Goal: Transaction & Acquisition: Purchase product/service

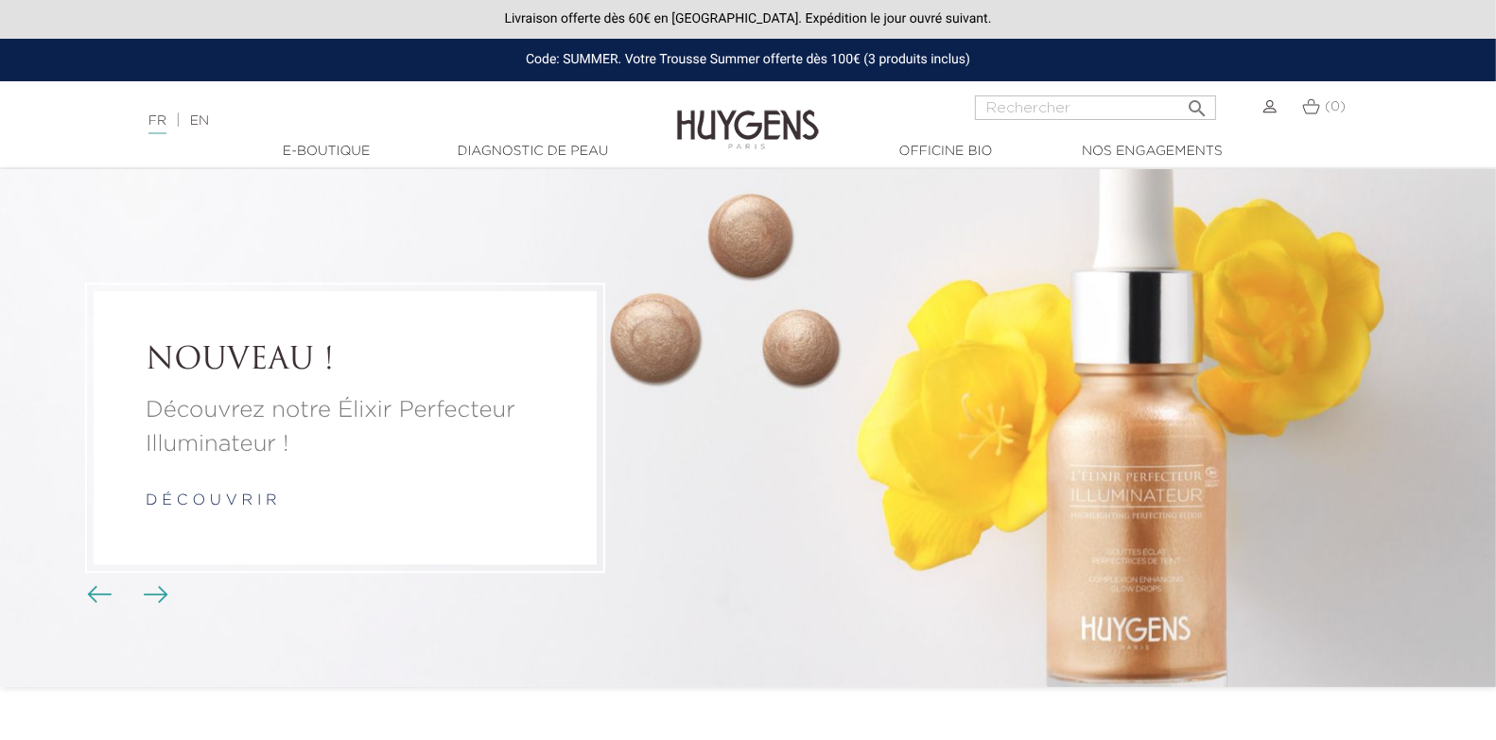
click at [1267, 111] on img at bounding box center [1269, 106] width 13 height 13
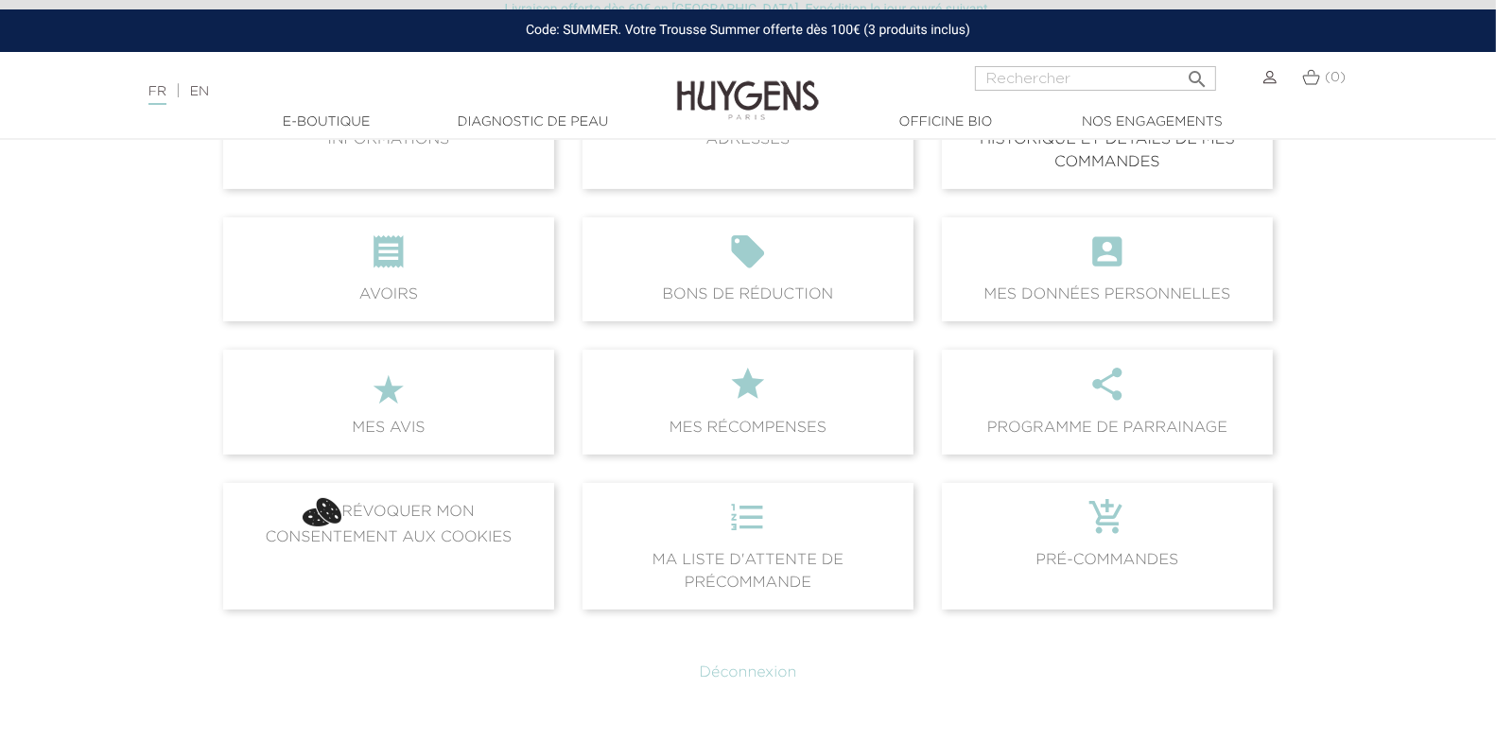
scroll to position [347, 0]
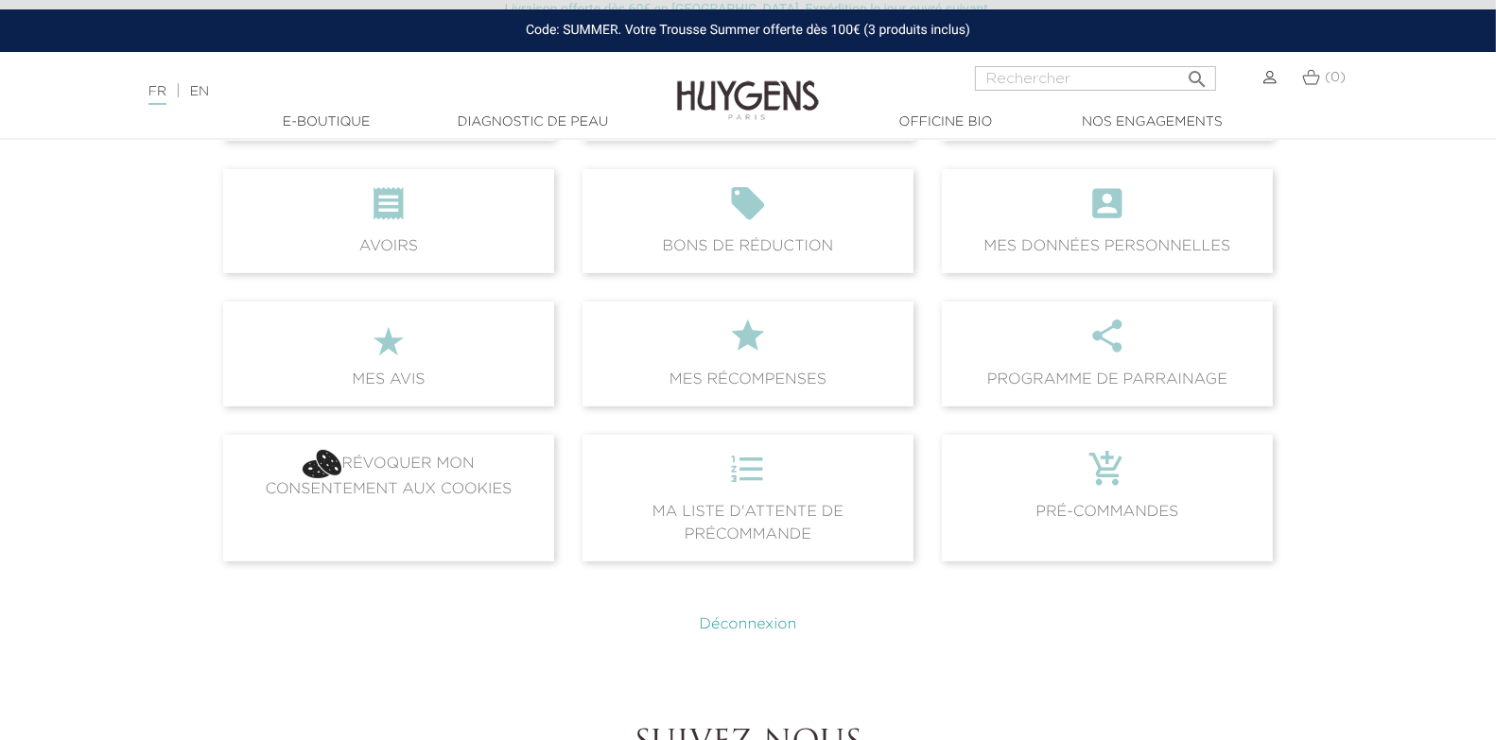
click at [736, 627] on link "Déconnexion" at bounding box center [748, 624] width 97 height 15
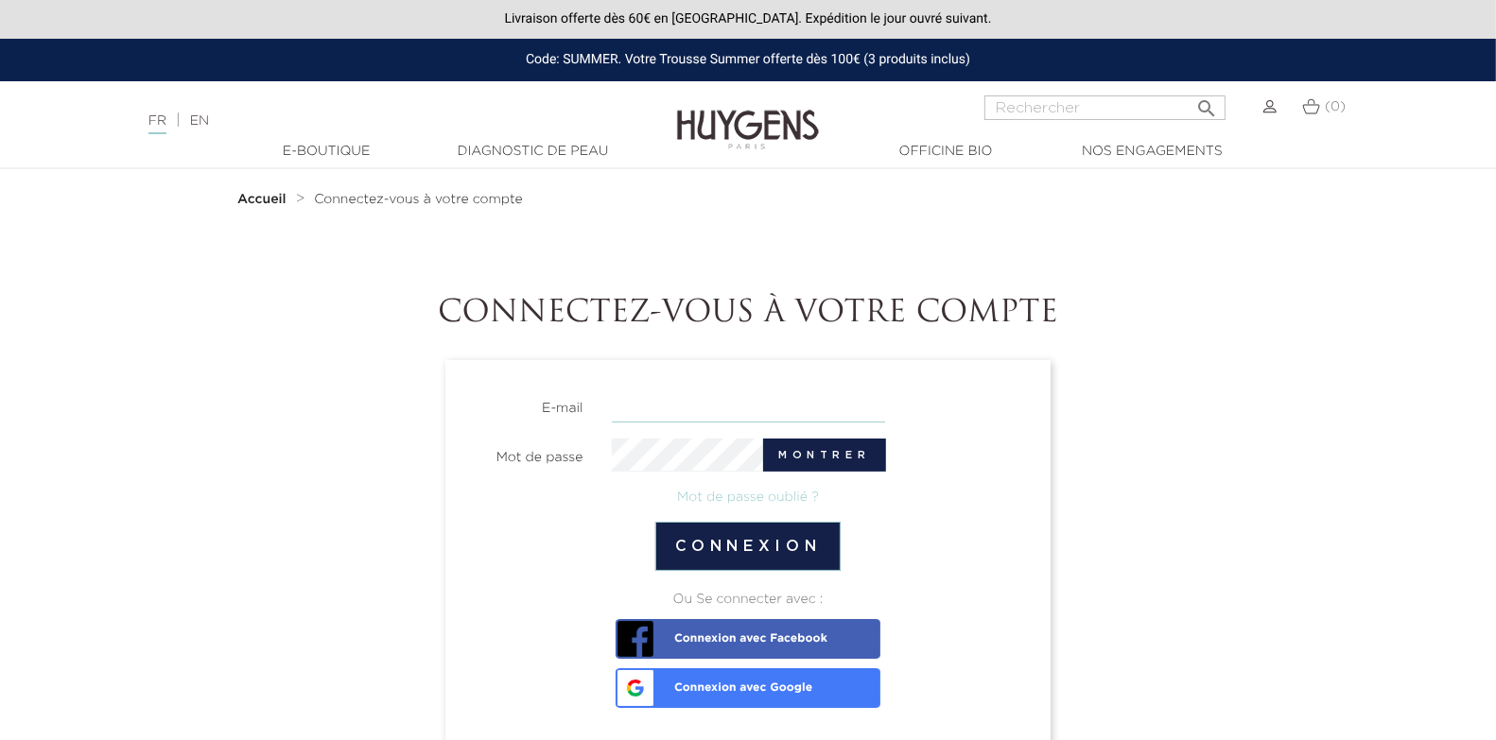
type input "sales@huygens.fr"
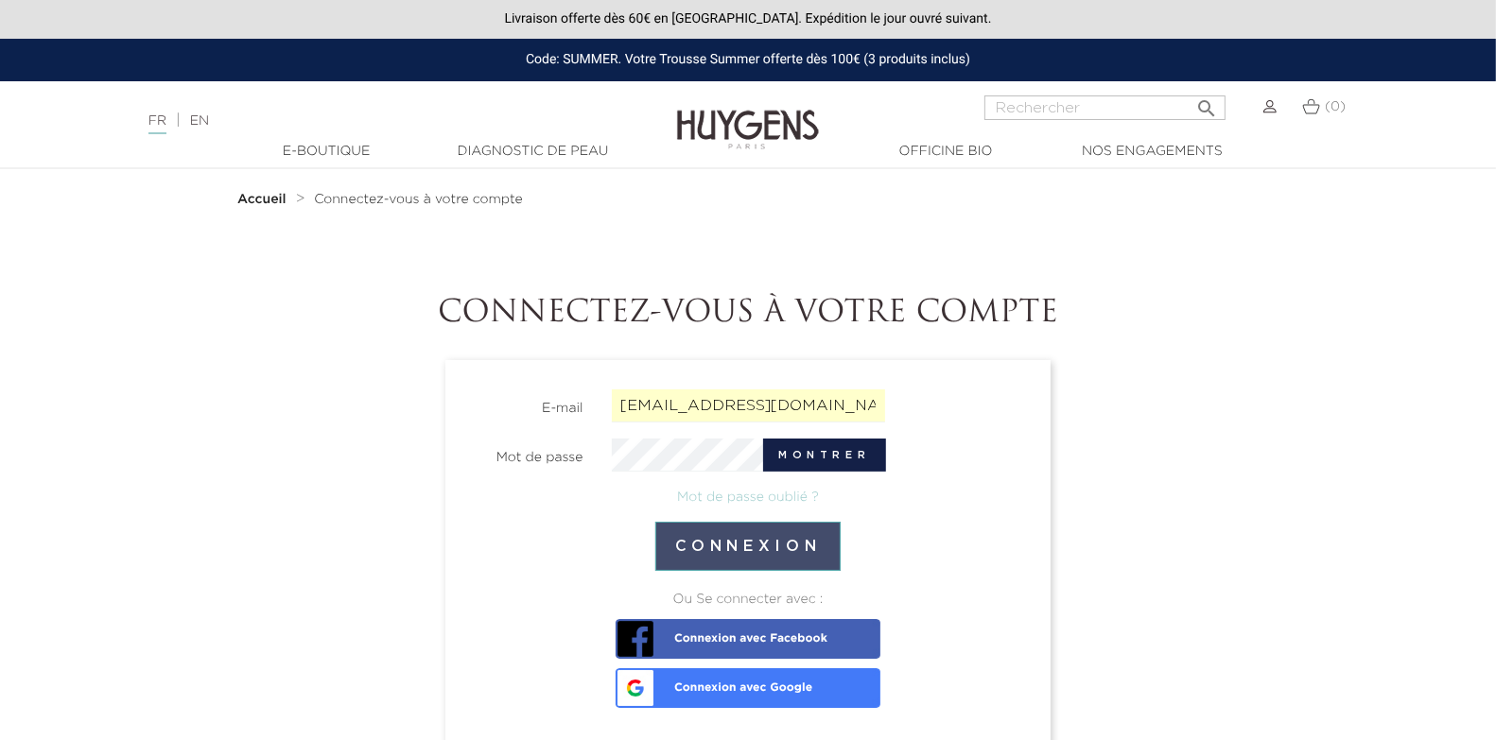
click at [804, 542] on button "Connexion" at bounding box center [748, 546] width 186 height 49
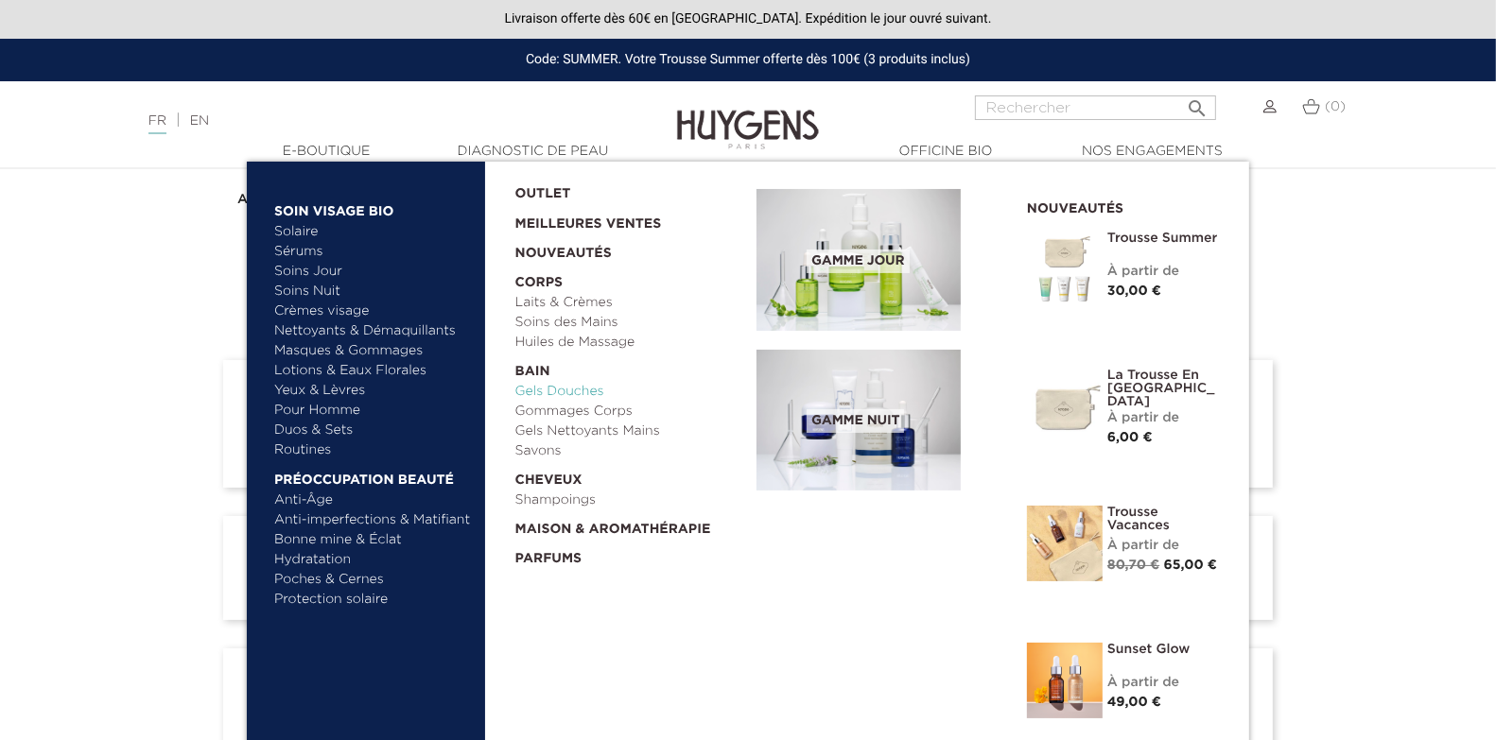
click at [564, 387] on link "Gels Douches" at bounding box center [629, 392] width 229 height 20
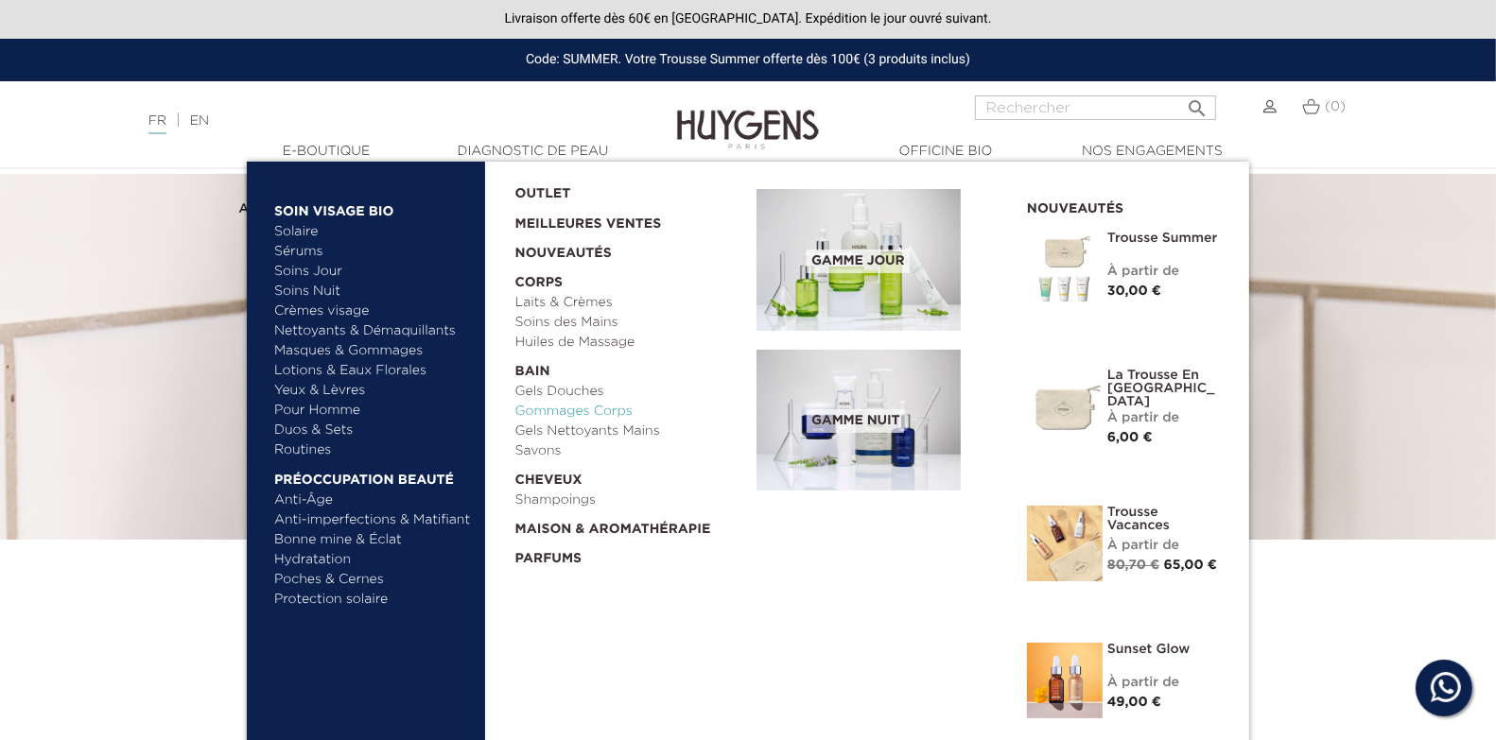
click at [594, 407] on link "Gommages Corps" at bounding box center [629, 412] width 229 height 20
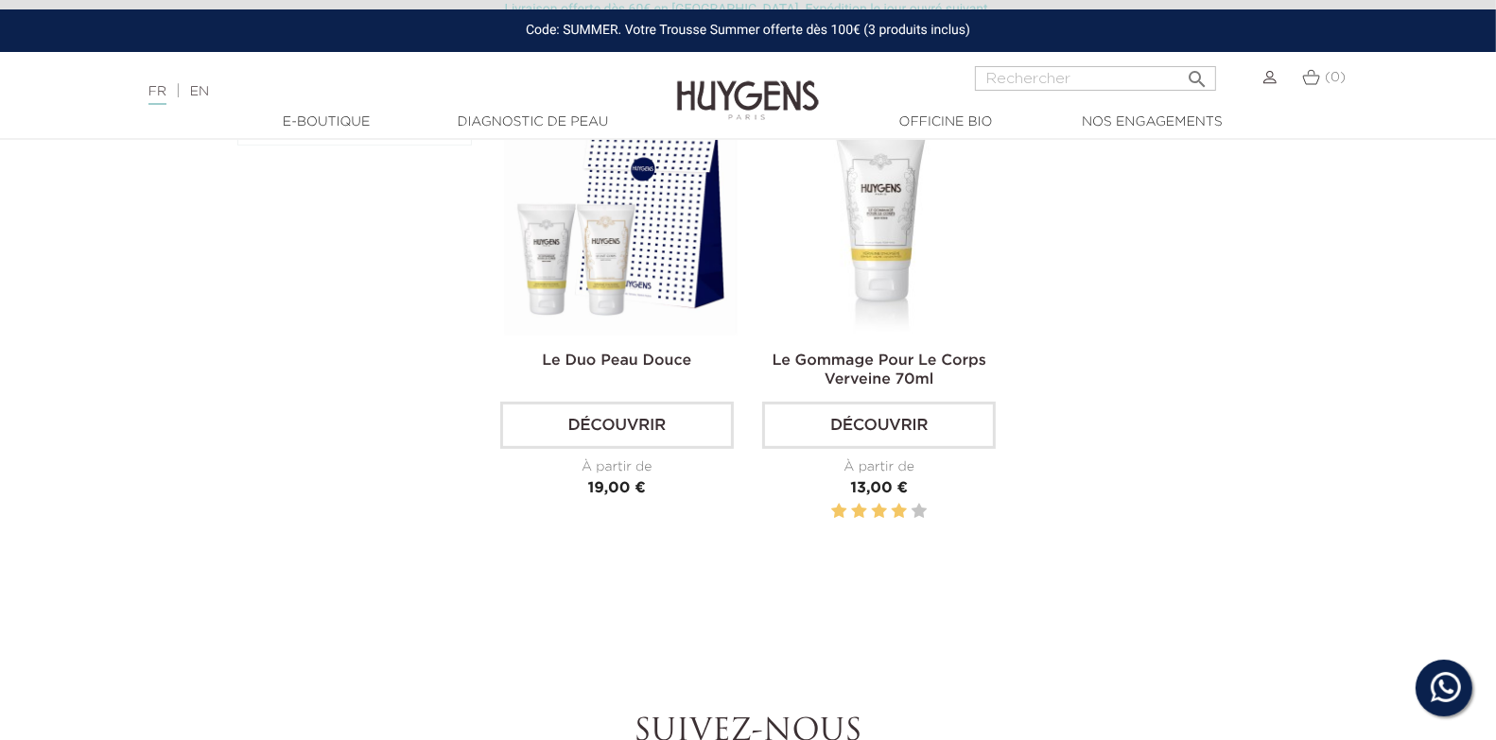
scroll to position [621, 0]
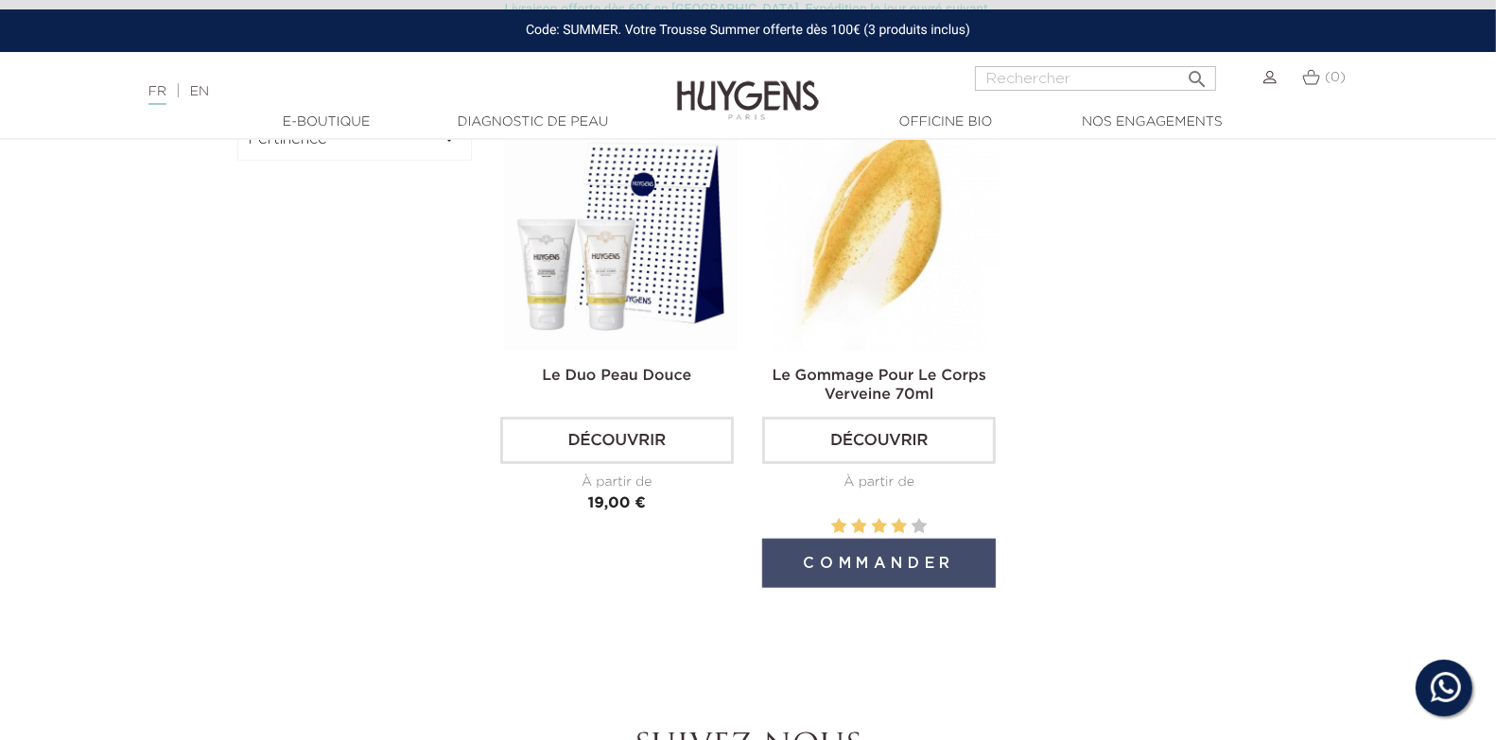
click at [874, 570] on button "Commander" at bounding box center [879, 563] width 234 height 49
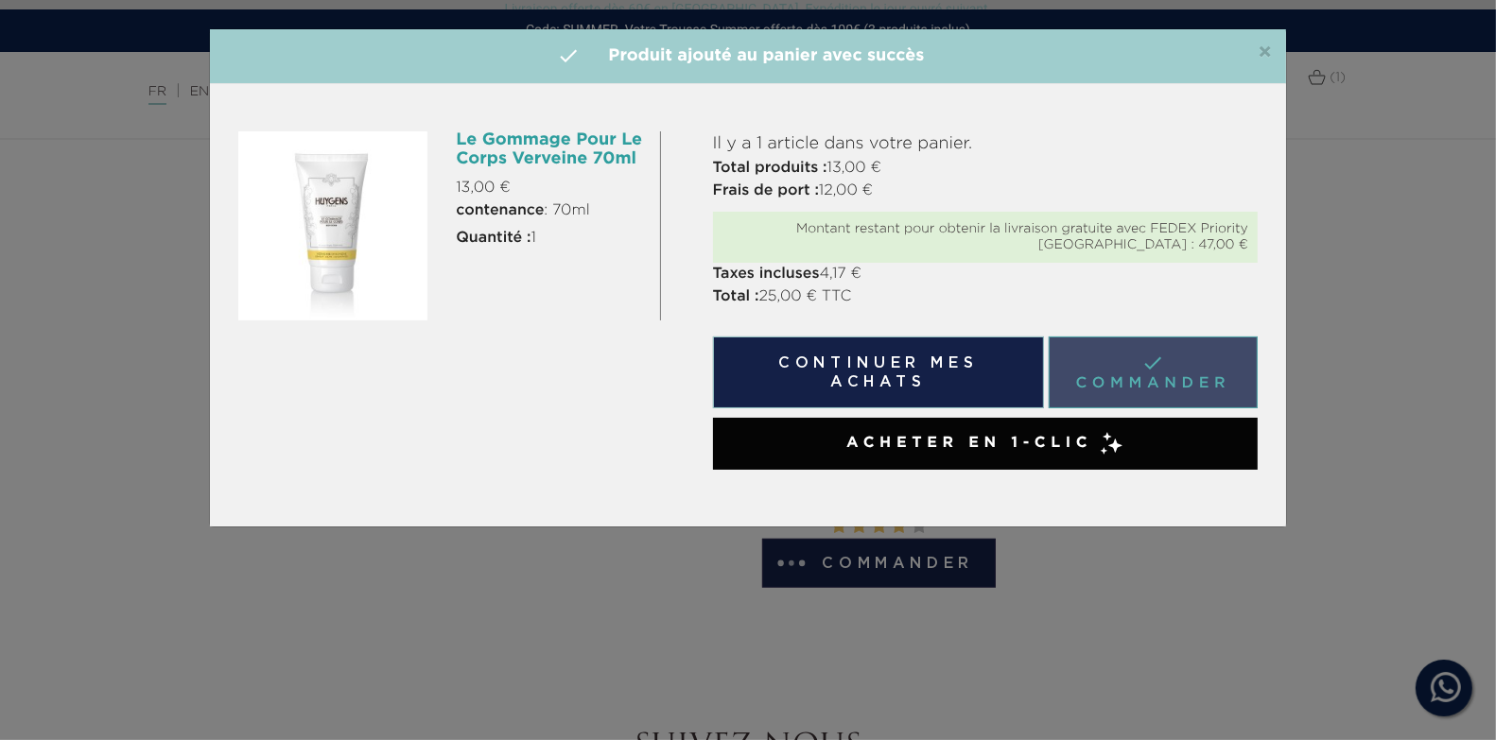
click at [1176, 373] on link " Commander" at bounding box center [1152, 373] width 209 height 72
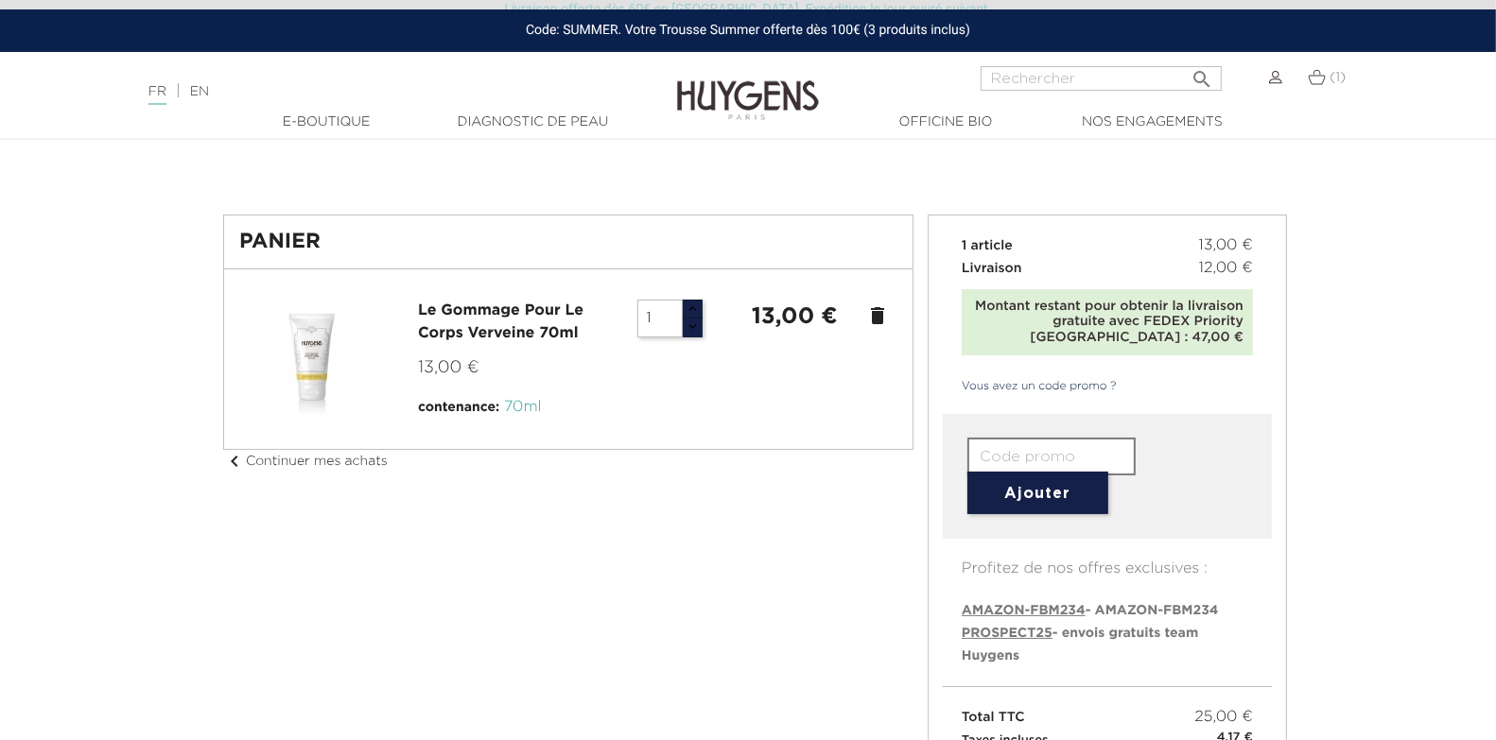
scroll to position [48, 0]
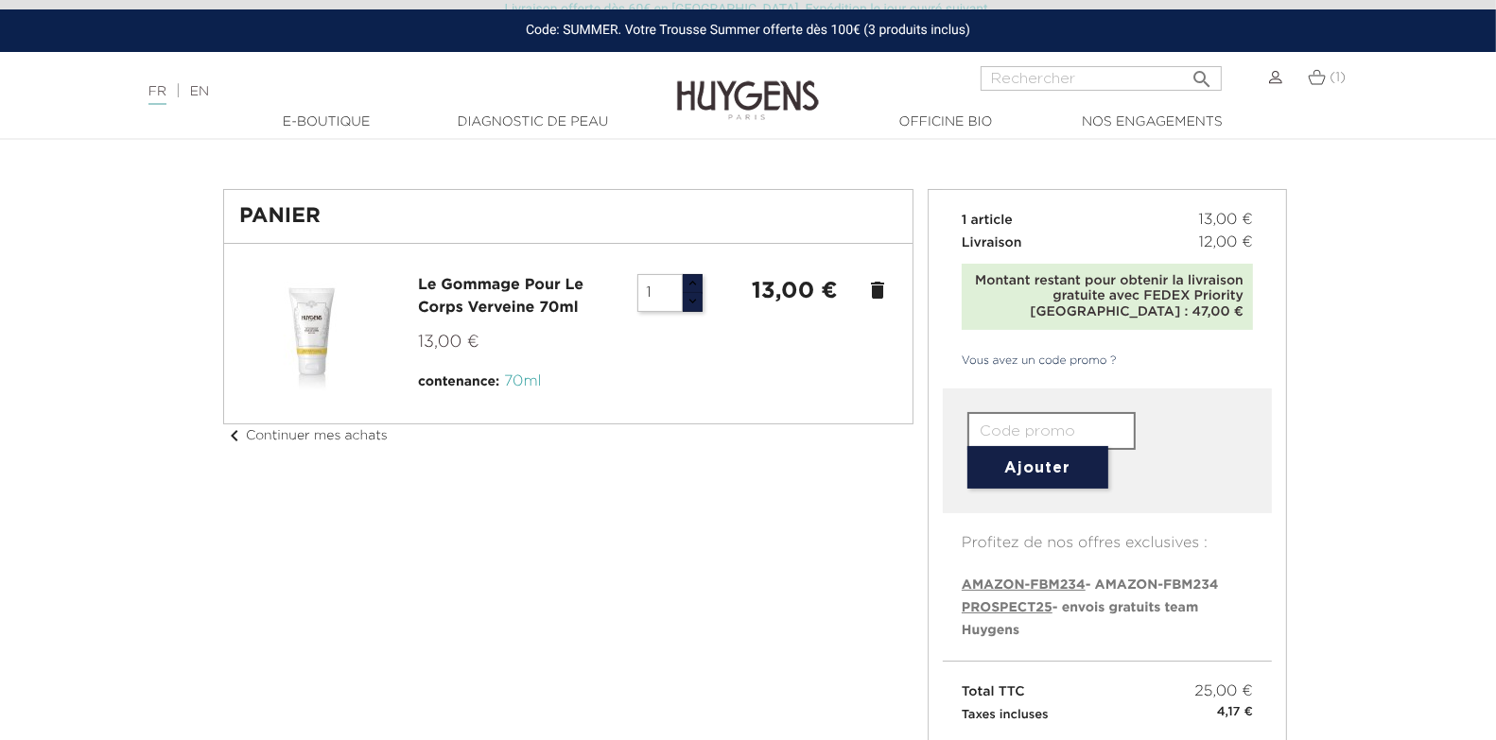
click at [1035, 612] on span "PROSPECT25" at bounding box center [1006, 607] width 91 height 13
type input "PROSPECT25"
click at [1048, 467] on button "Ajouter" at bounding box center [1037, 467] width 141 height 43
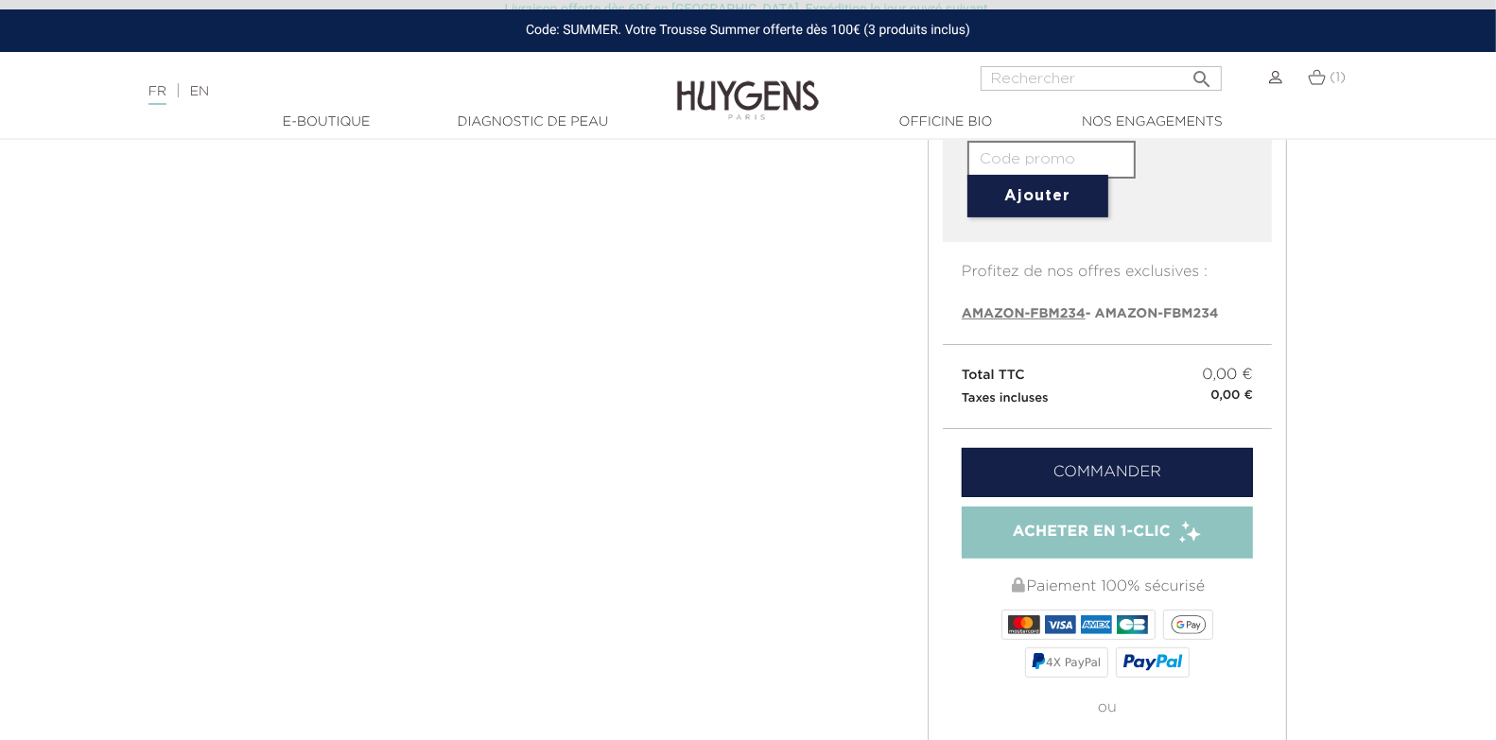
scroll to position [270, 0]
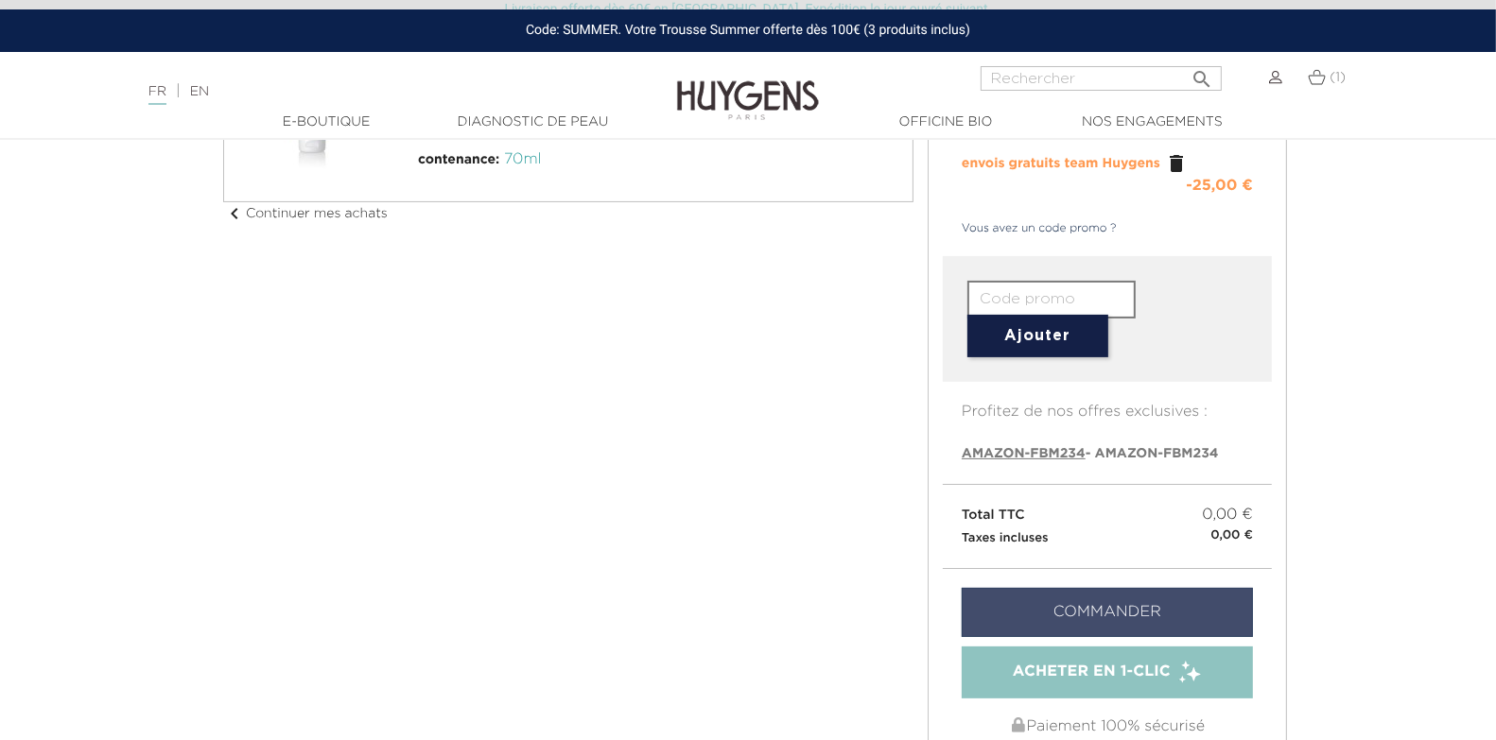
click at [1209, 615] on link "Commander" at bounding box center [1106, 612] width 291 height 49
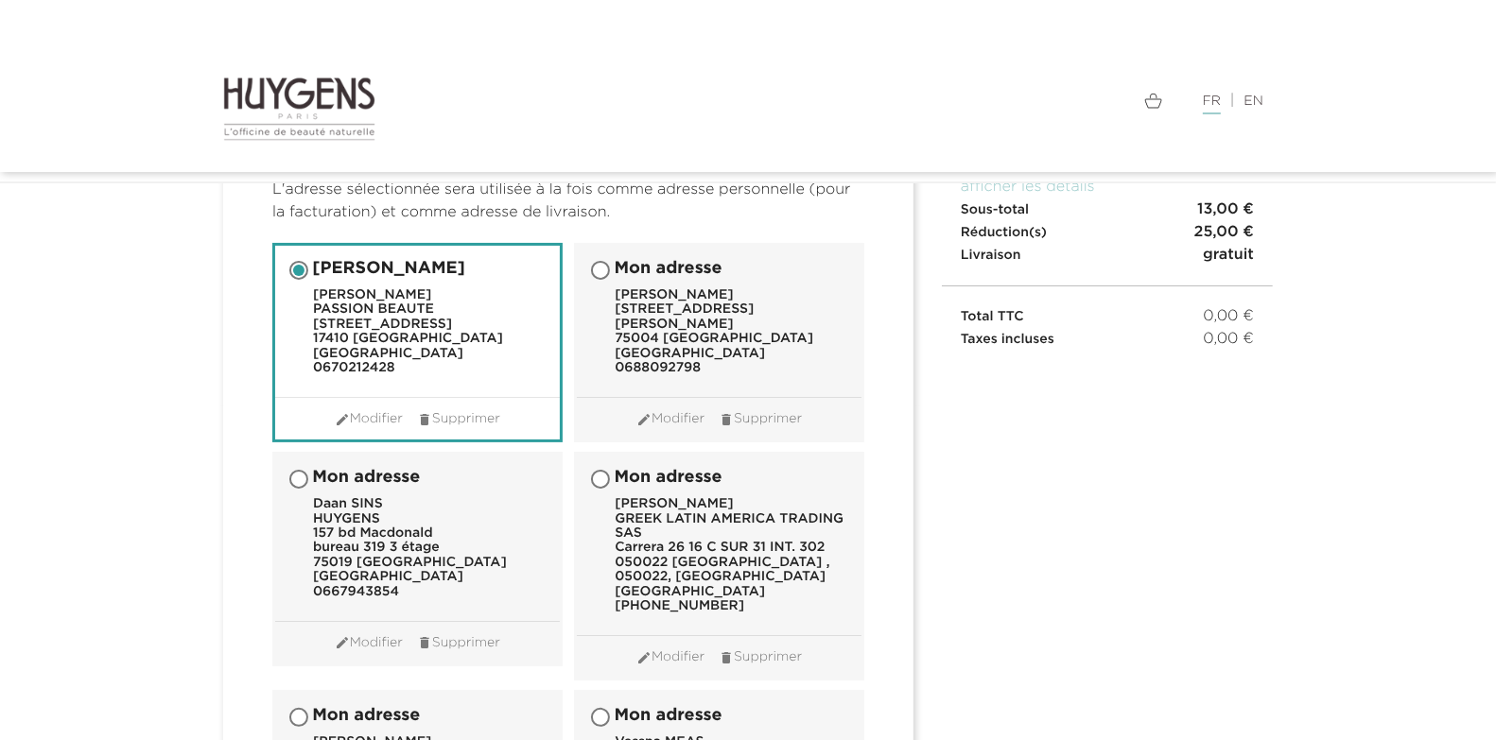
scroll to position [217, 0]
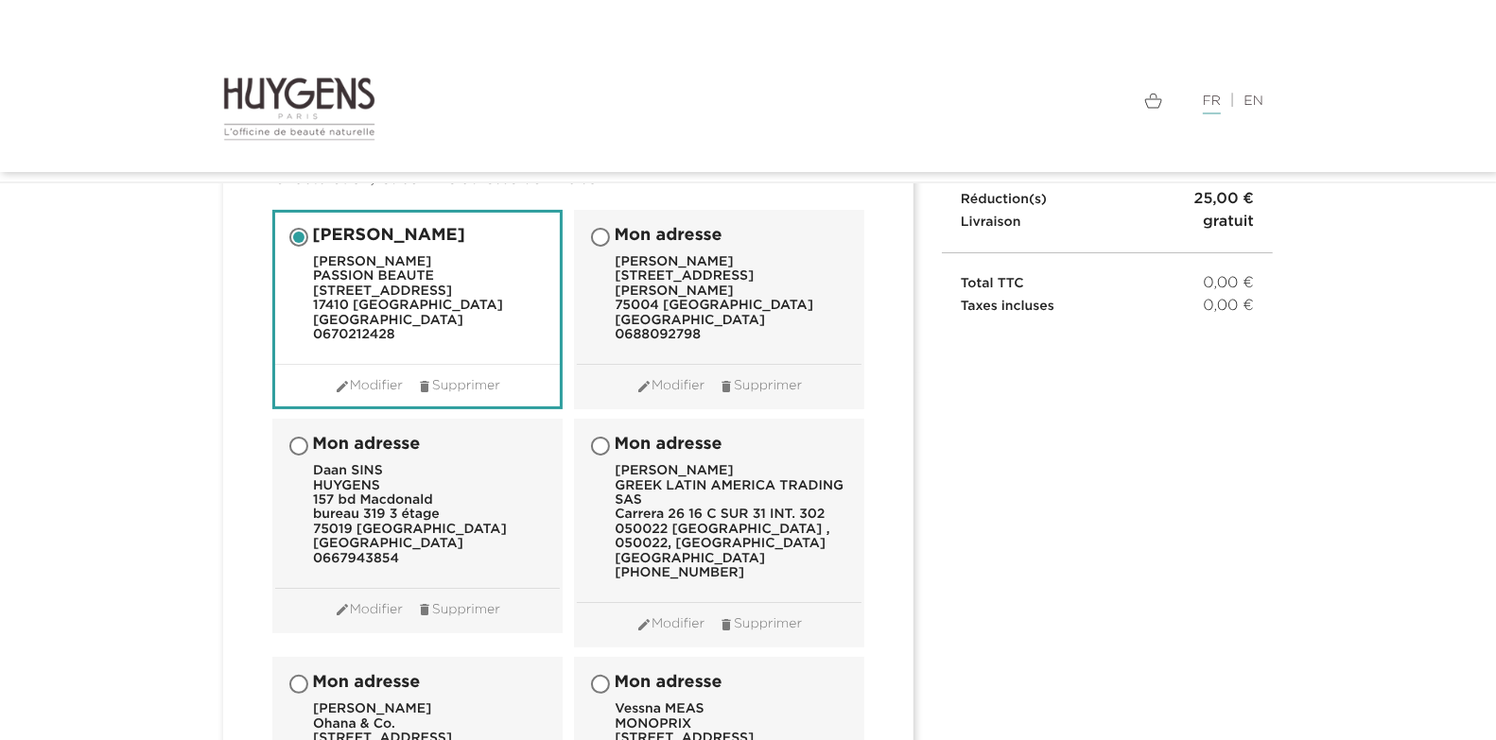
click at [301, 452] on input "Mon adresse Daan SINS HUYGENS 157 bd Macdonald bureau 319 3 étage 75019 PARIS F…" at bounding box center [300, 448] width 19 height 19
radio input "true"
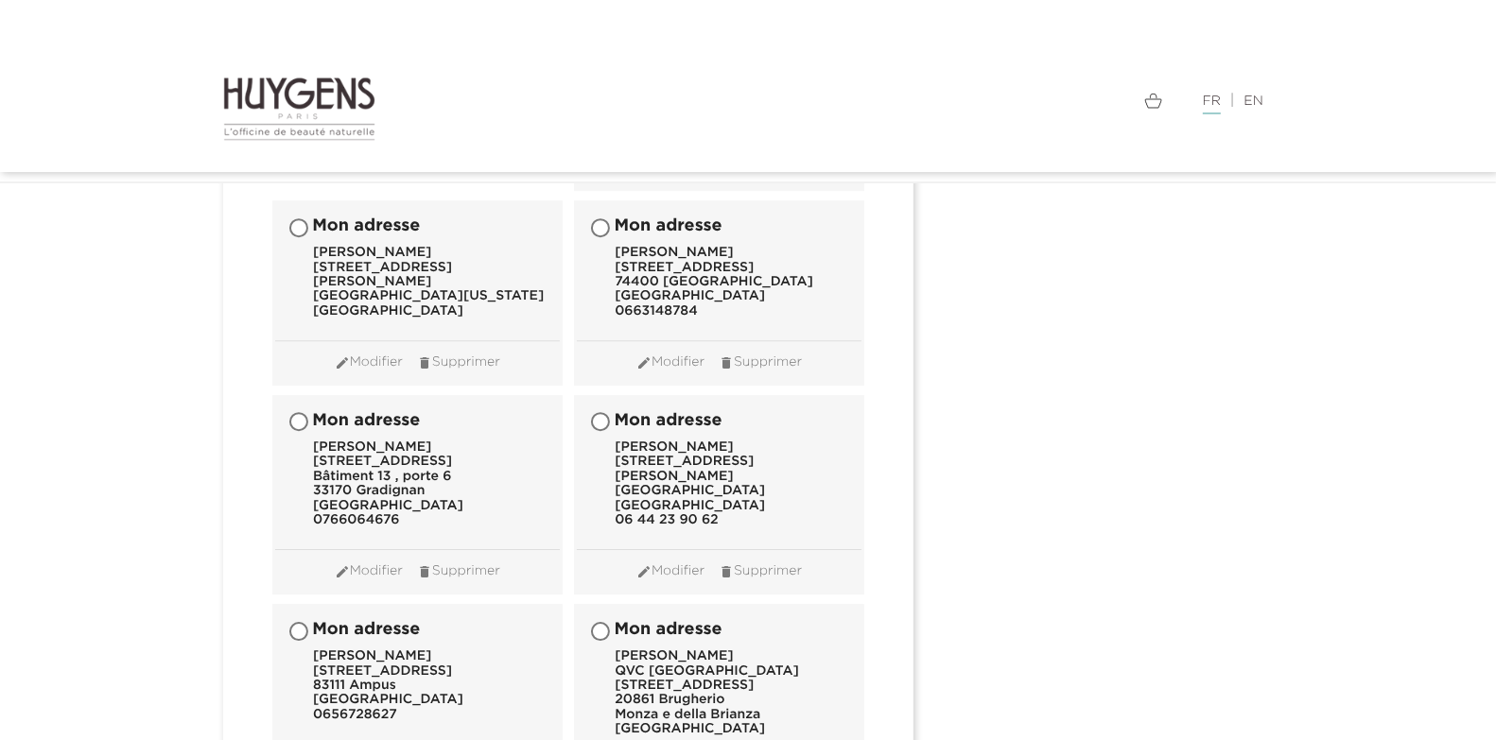
scroll to position [18979, 0]
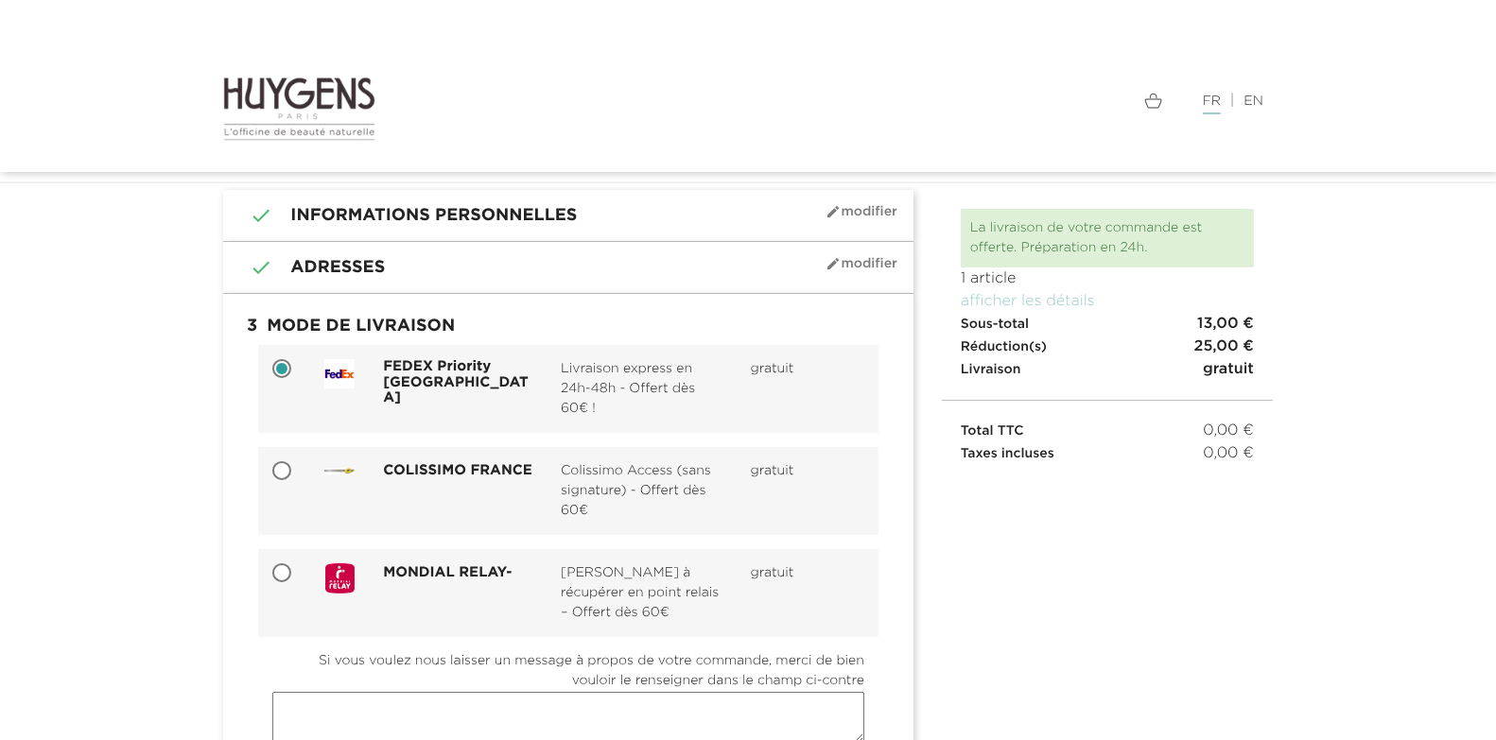
scroll to position [97, 0]
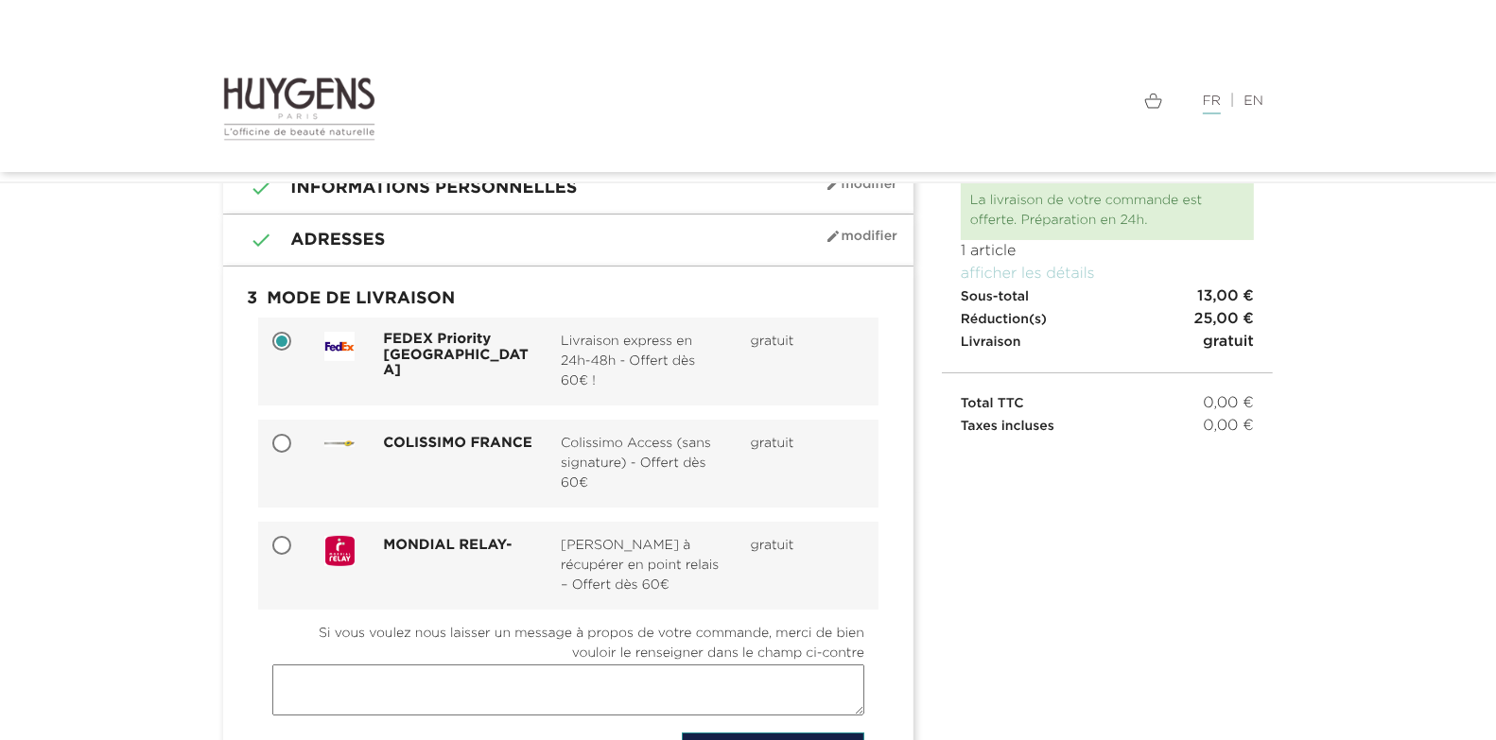
click at [286, 553] on input "MONDIAL RELAY- Colis à récupérer en point relais – Offert dès 60€ gratuit" at bounding box center [283, 547] width 19 height 19
radio input "true"
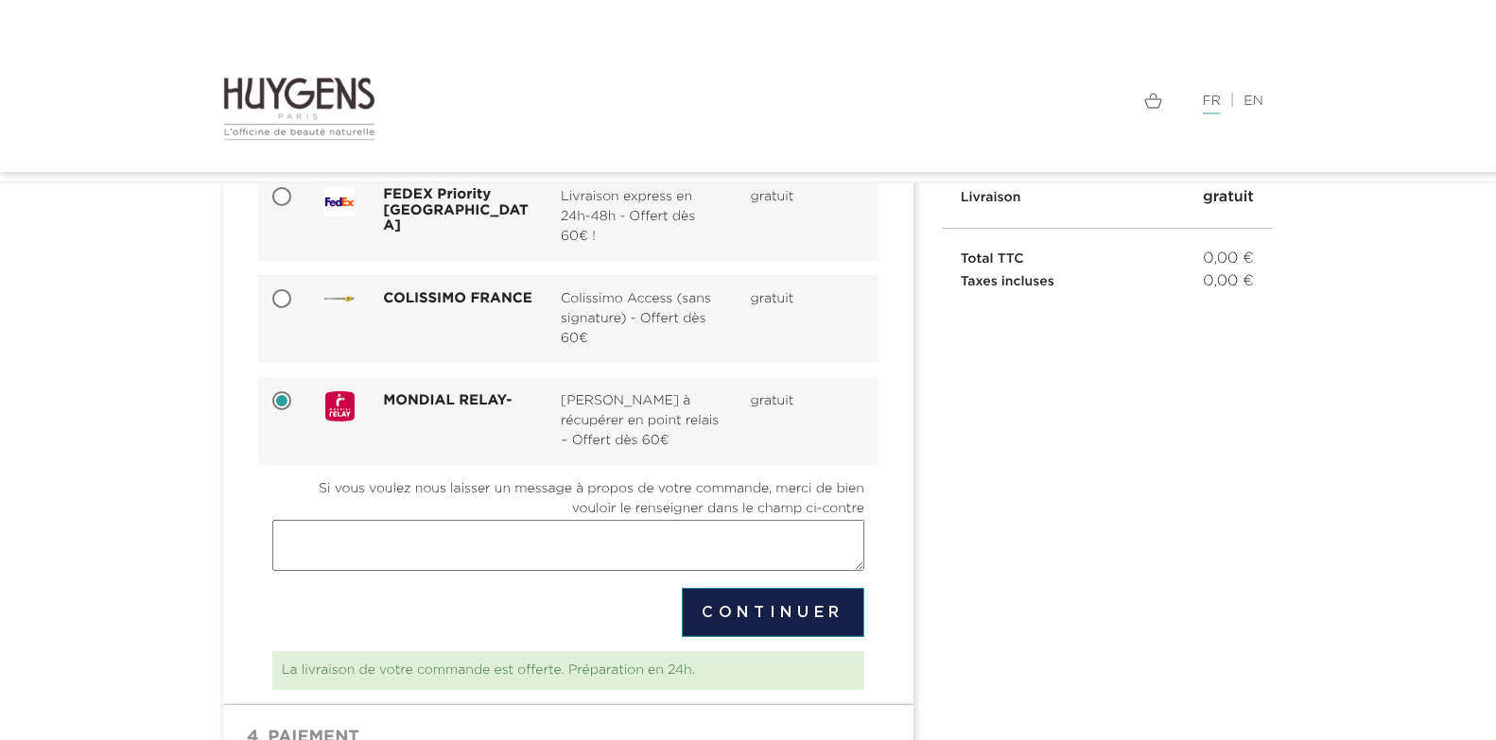
scroll to position [243, 0]
click at [753, 612] on button "Continuer" at bounding box center [773, 611] width 182 height 49
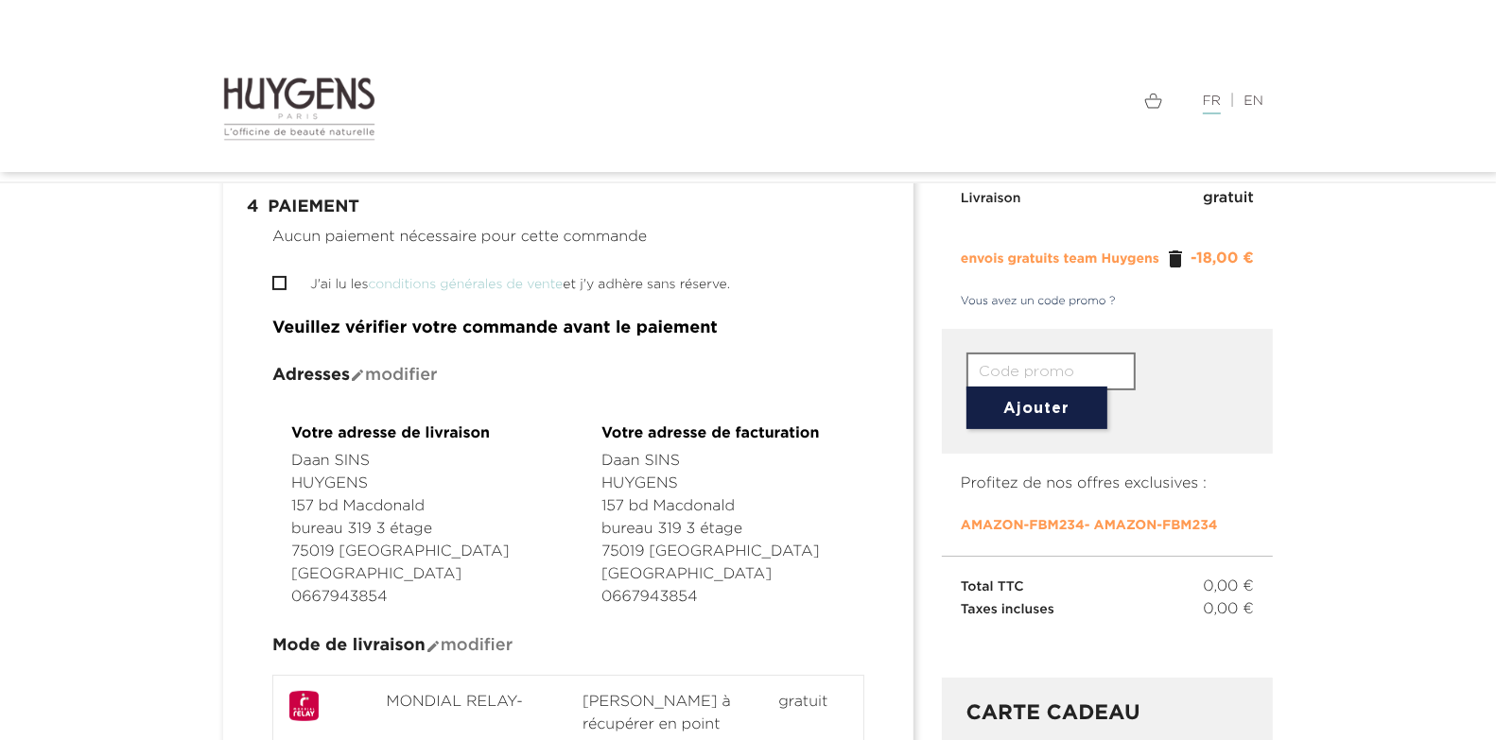
scroll to position [220, 0]
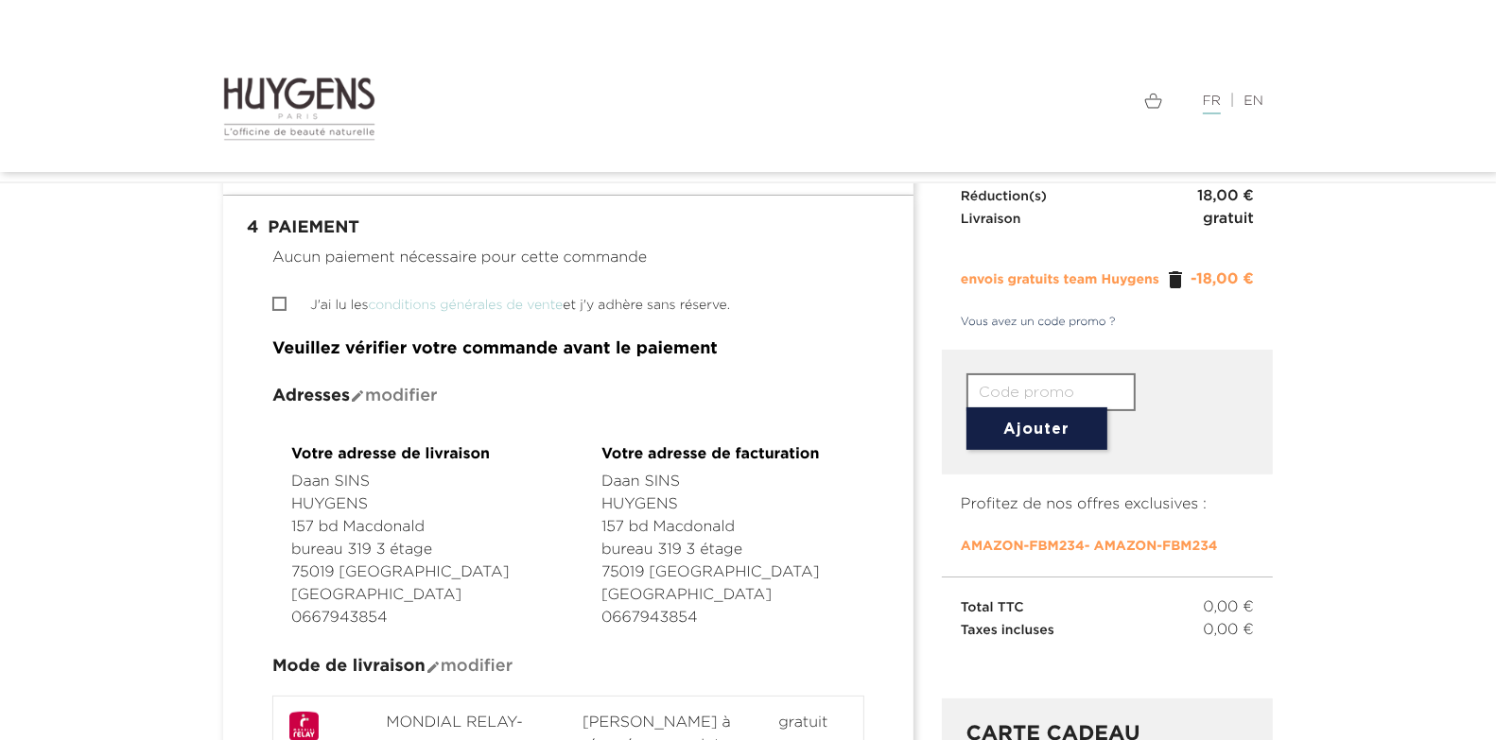
click at [280, 303] on input "J'ai lu les conditions générales de vente et j'y adhère sans réserve." at bounding box center [278, 304] width 12 height 12
checkbox input "true"
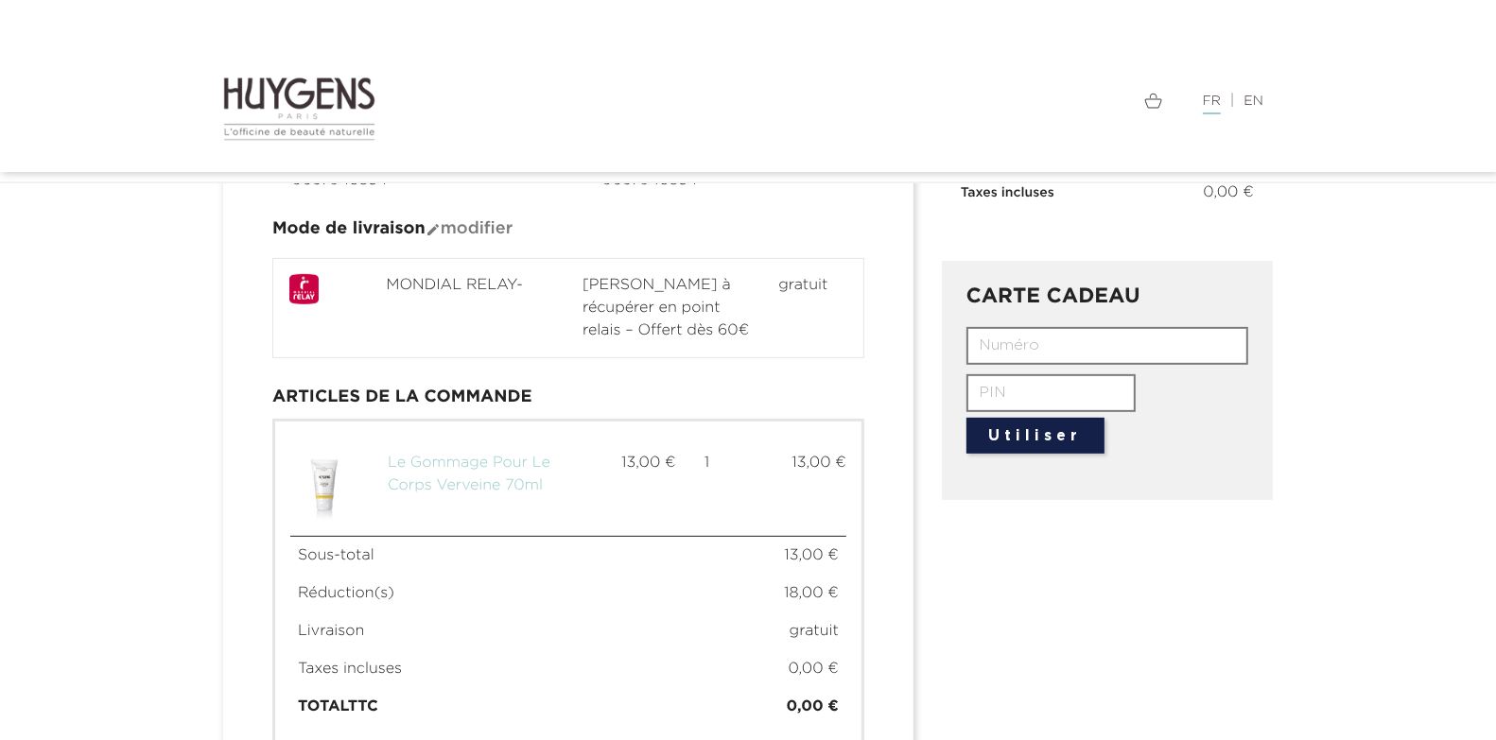
scroll to position [825, 0]
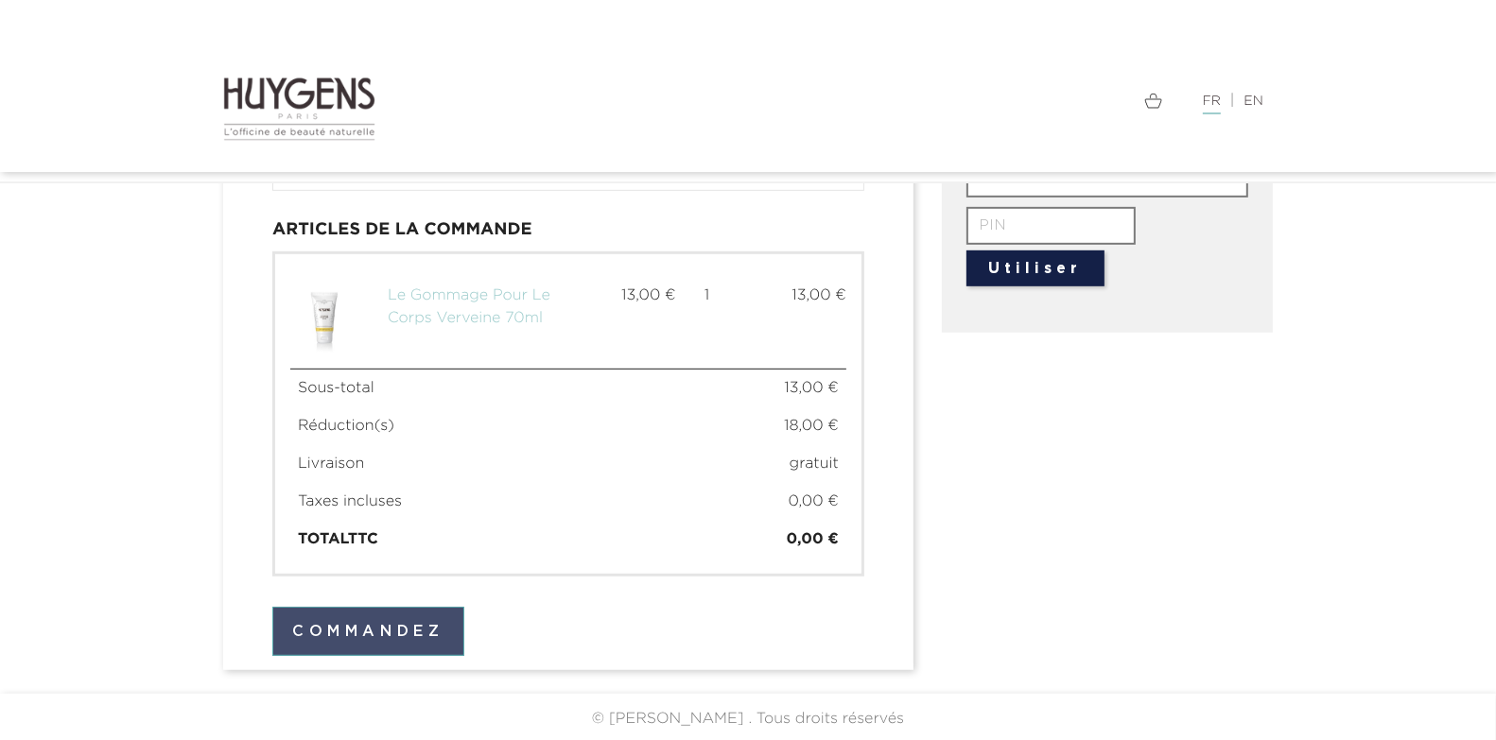
click at [439, 638] on button "Commandez" at bounding box center [368, 631] width 192 height 49
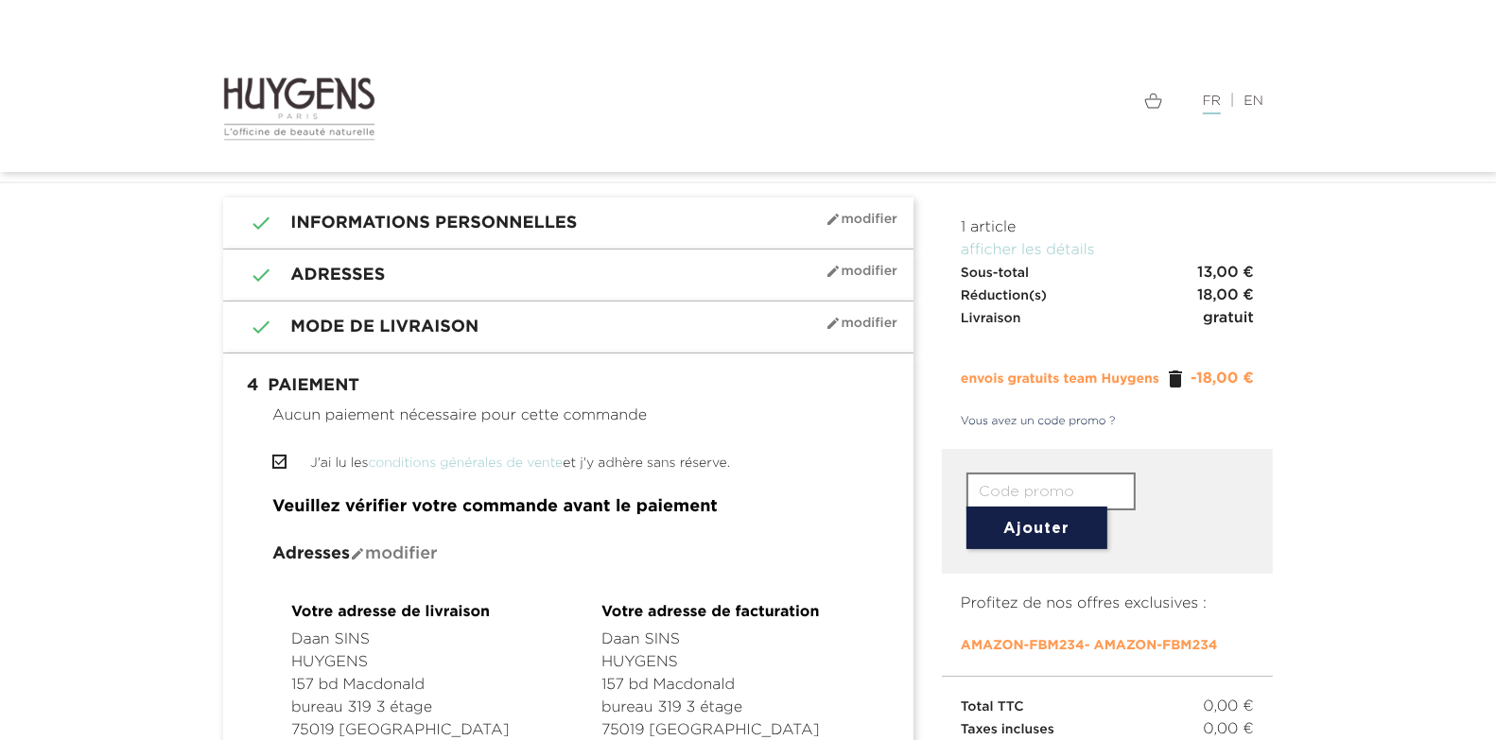
scroll to position [0, 0]
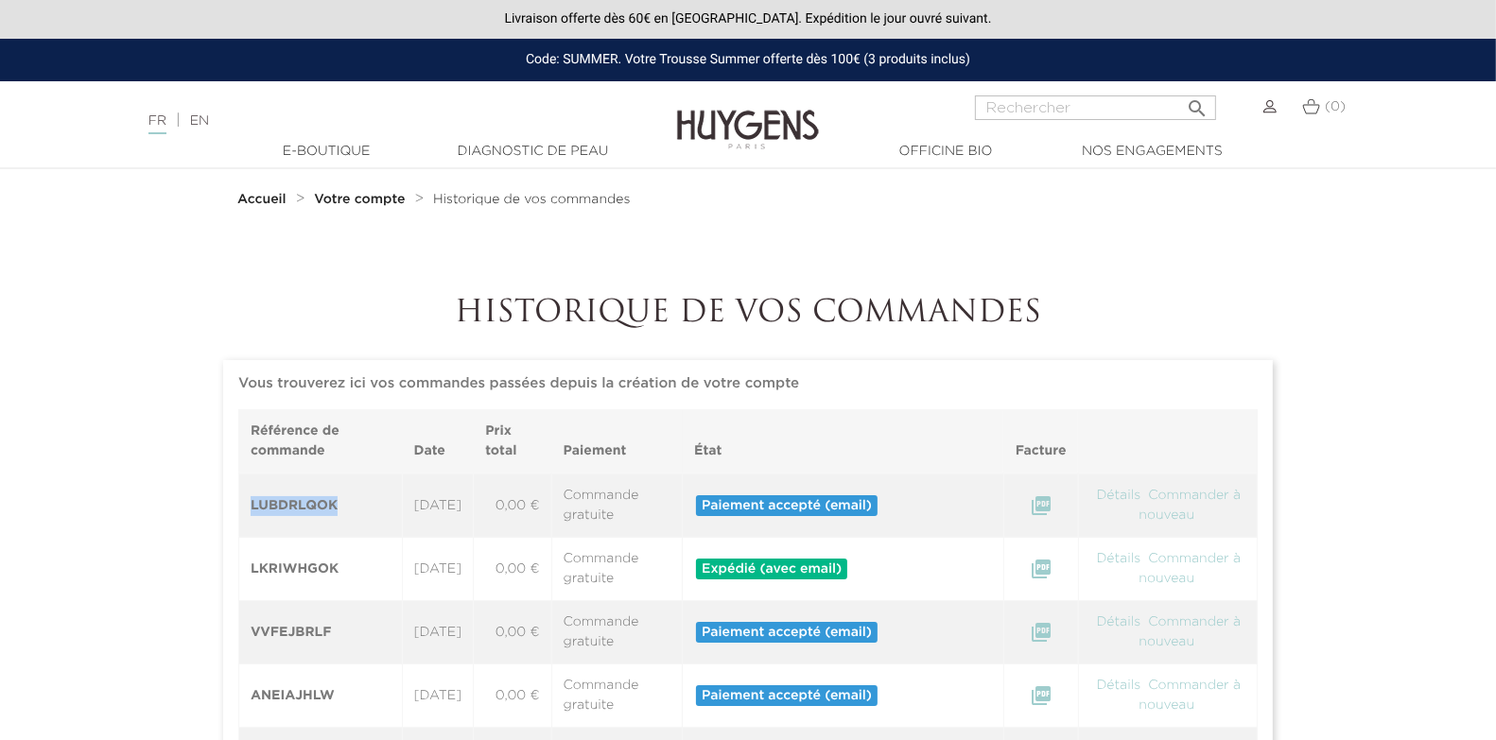
drag, startPoint x: 345, startPoint y: 500, endPoint x: 253, endPoint y: 502, distance: 91.7
click at [253, 502] on th "LUBDRLQOK" at bounding box center [321, 506] width 164 height 64
copy th "LUBDRLQOK"
